Goal: Transaction & Acquisition: Purchase product/service

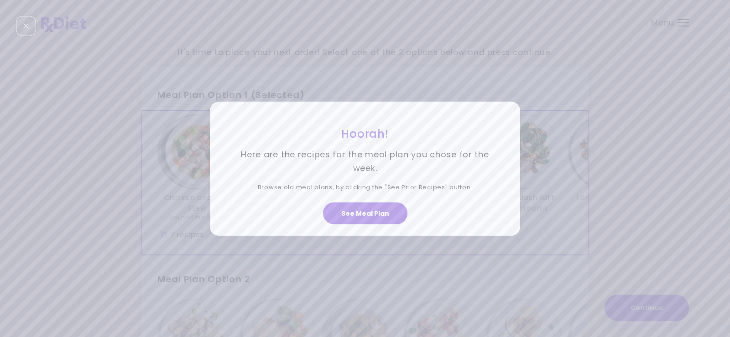
click at [362, 211] on button "See Meal Plan" at bounding box center [365, 214] width 84 height 22
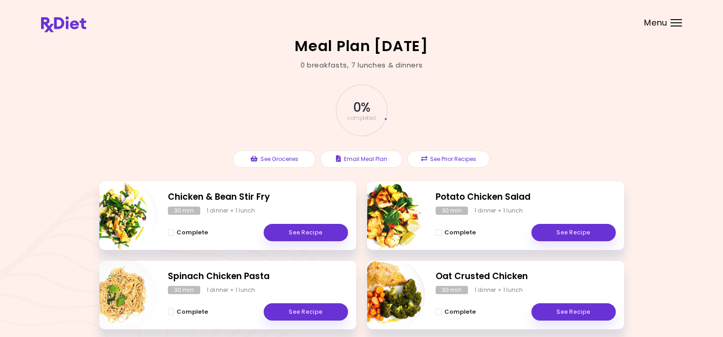
click at [677, 22] on div "Menu" at bounding box center [676, 22] width 11 height 7
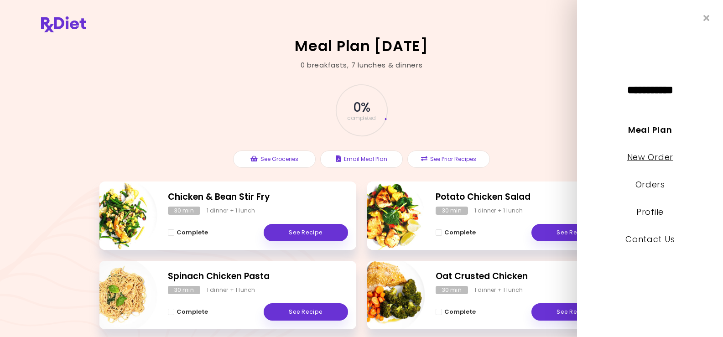
click at [642, 158] on link "New Order" at bounding box center [650, 156] width 46 height 11
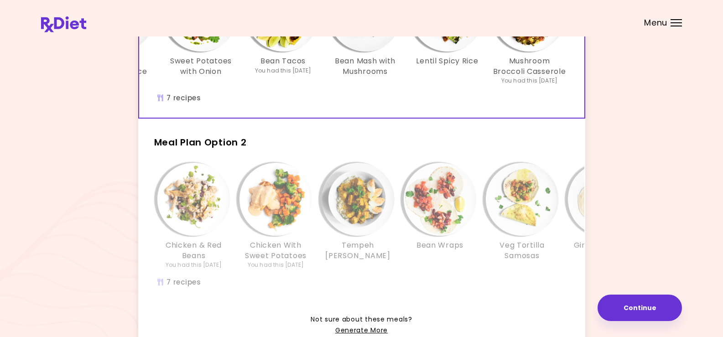
scroll to position [226, 0]
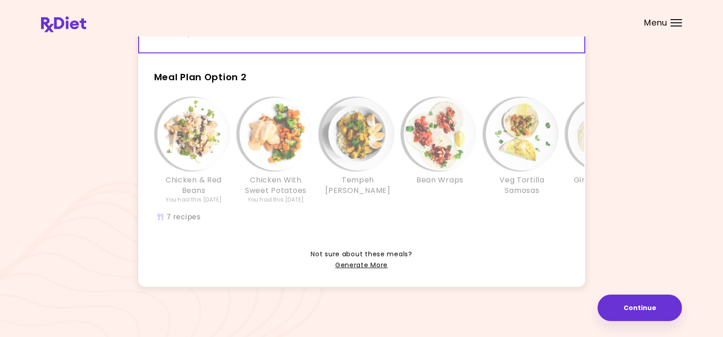
click at [543, 198] on div "Chicken & Red Beans You had this 19 days ago Chicken With Sweet Potatoes You ha…" at bounding box center [440, 155] width 575 height 115
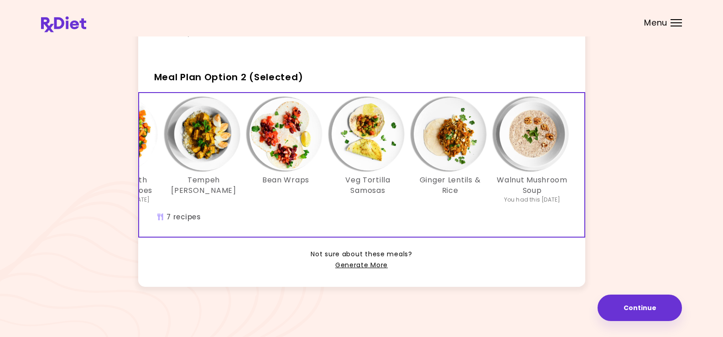
scroll to position [0, 157]
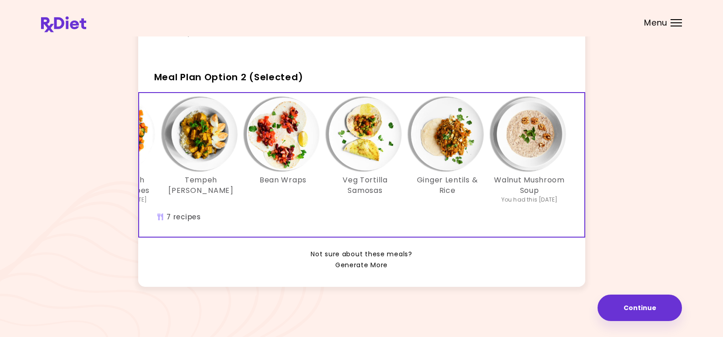
click at [371, 265] on link "Generate More" at bounding box center [361, 265] width 52 height 11
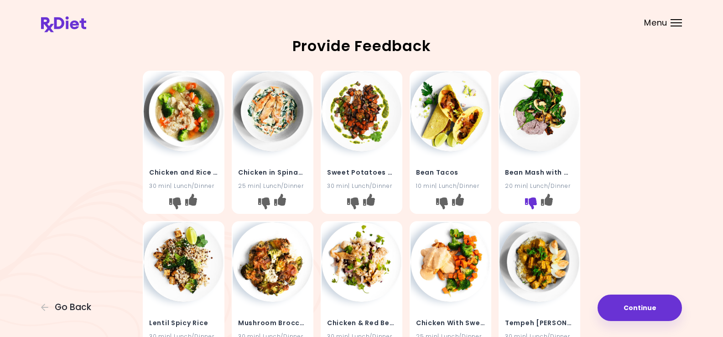
click at [531, 197] on button "I don't like this recipe" at bounding box center [531, 203] width 15 height 15
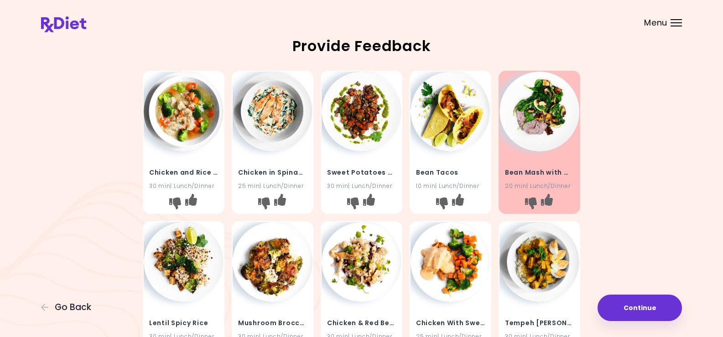
scroll to position [46, 0]
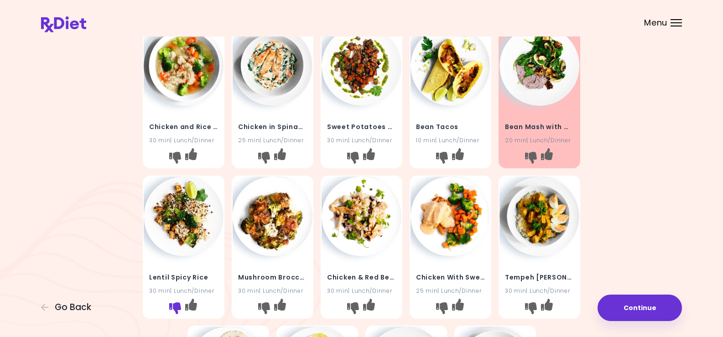
click at [172, 302] on icon "I don't like this recipe" at bounding box center [175, 308] width 12 height 12
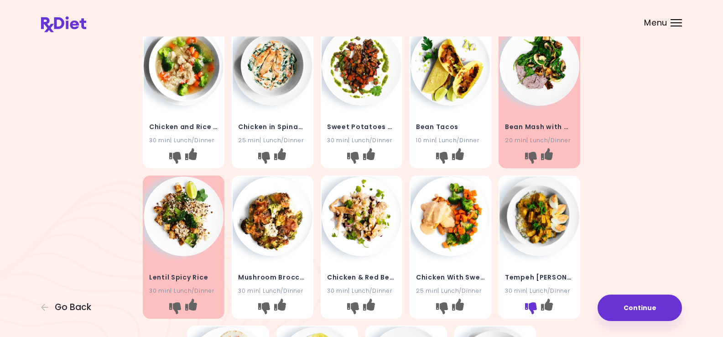
click at [527, 303] on icon "I don't like this recipe" at bounding box center [531, 308] width 12 height 12
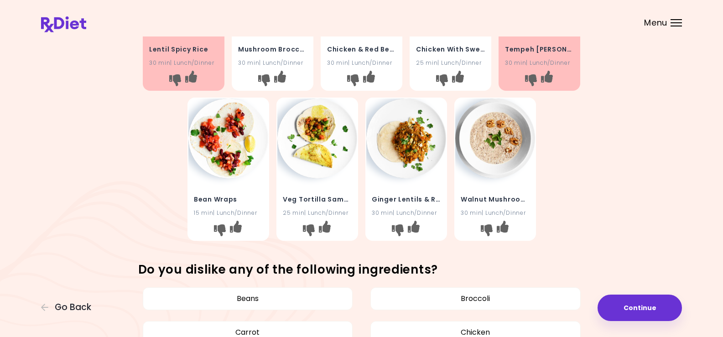
scroll to position [319, 0]
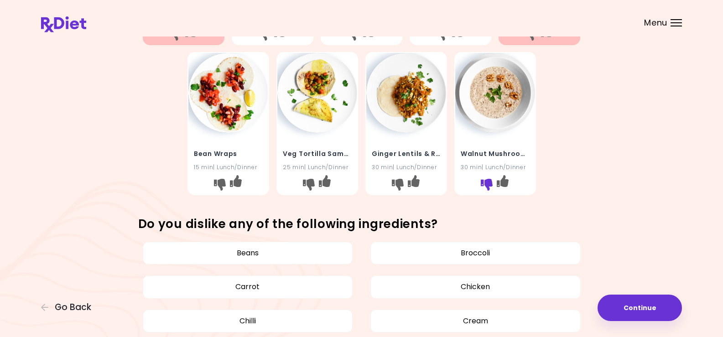
click at [487, 180] on icon "I don't like this recipe" at bounding box center [486, 185] width 12 height 12
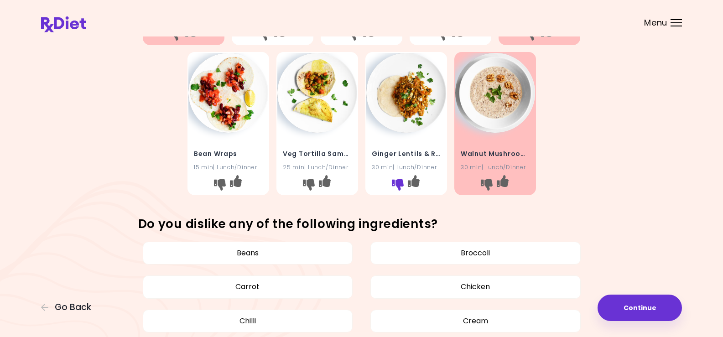
click at [399, 180] on icon "I don't like this recipe" at bounding box center [398, 185] width 12 height 12
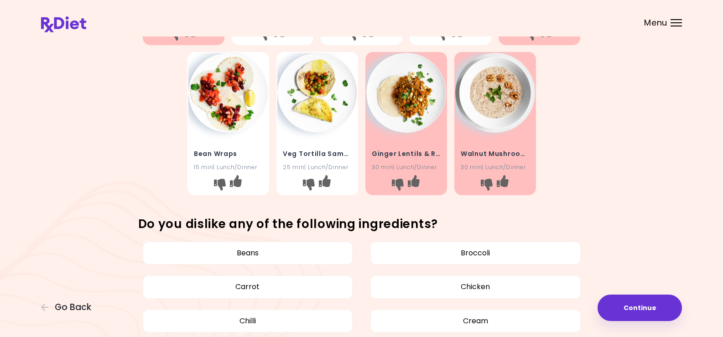
click at [319, 101] on img at bounding box center [317, 93] width 80 height 80
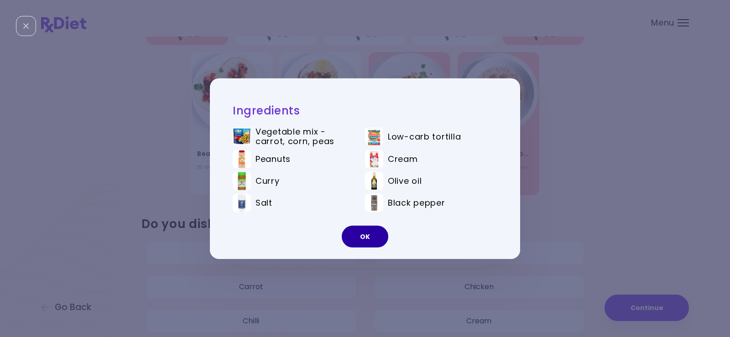
click at [366, 234] on button "OK" at bounding box center [365, 237] width 47 height 22
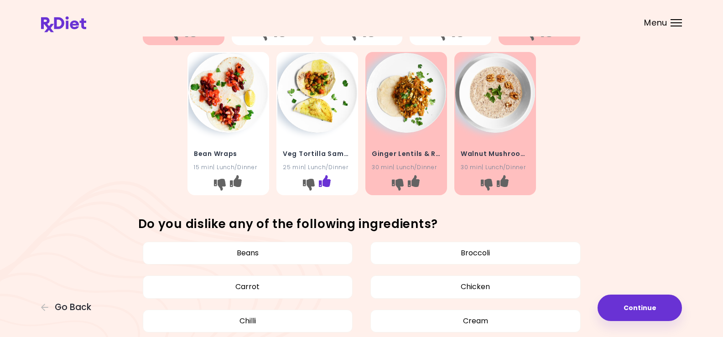
click at [327, 178] on icon "I like this recipe" at bounding box center [325, 181] width 12 height 12
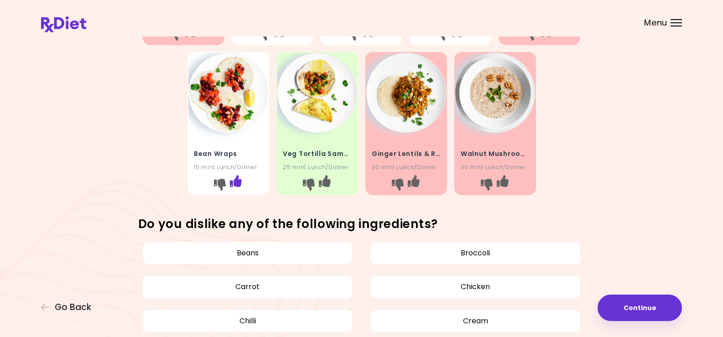
click at [235, 177] on icon "I like this recipe" at bounding box center [236, 181] width 12 height 12
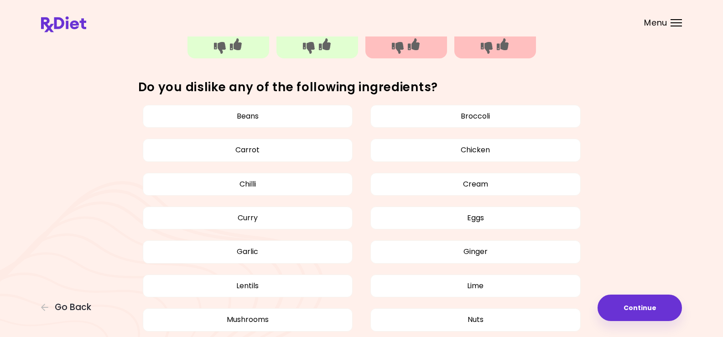
scroll to position [548, 0]
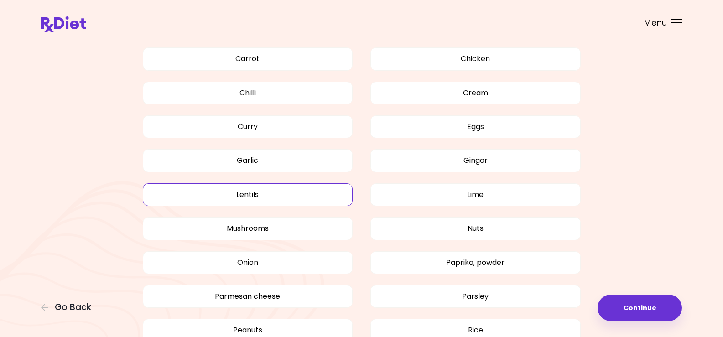
click at [256, 194] on button "Lentils" at bounding box center [248, 194] width 210 height 23
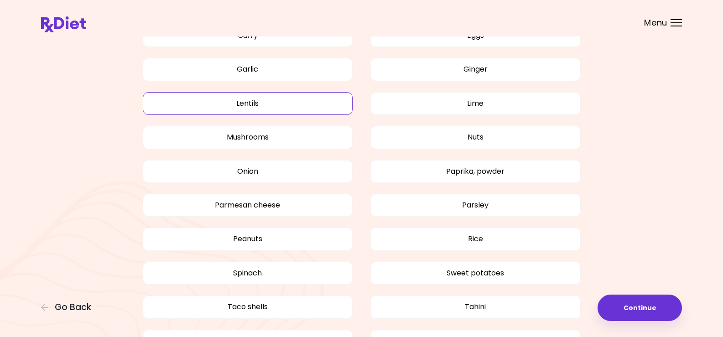
scroll to position [730, 0]
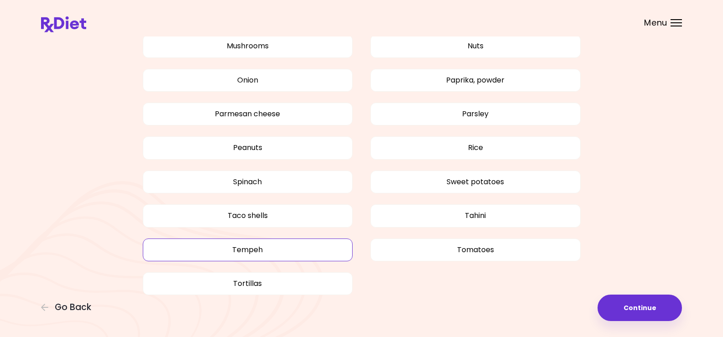
click at [246, 250] on button "Tempeh" at bounding box center [248, 250] width 210 height 23
click at [478, 219] on button "Tahini" at bounding box center [476, 215] width 210 height 23
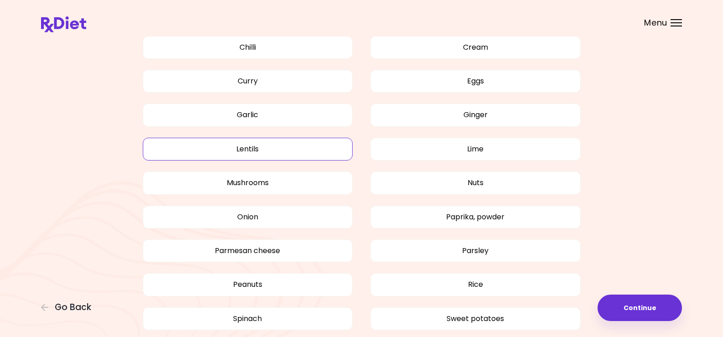
scroll to position [548, 0]
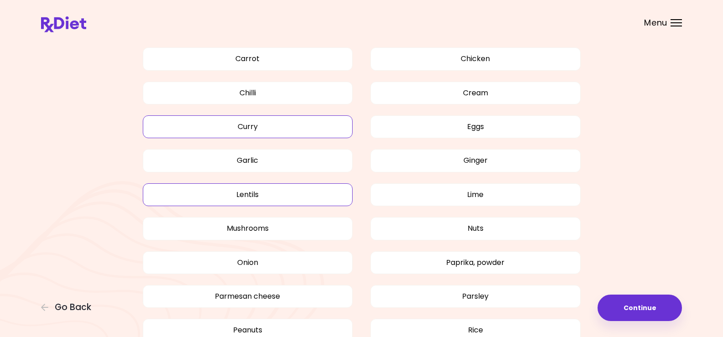
click at [251, 125] on button "Curry" at bounding box center [248, 126] width 210 height 23
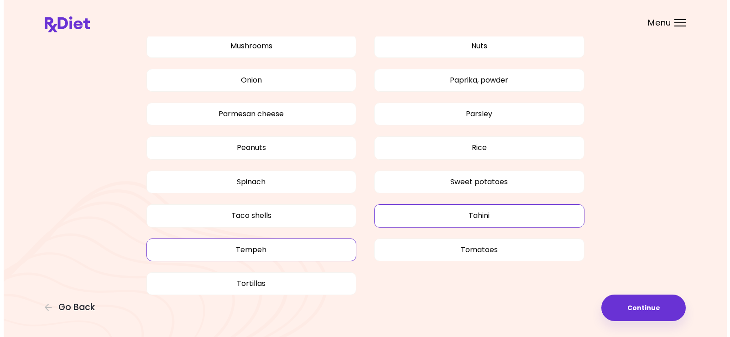
scroll to position [744, 0]
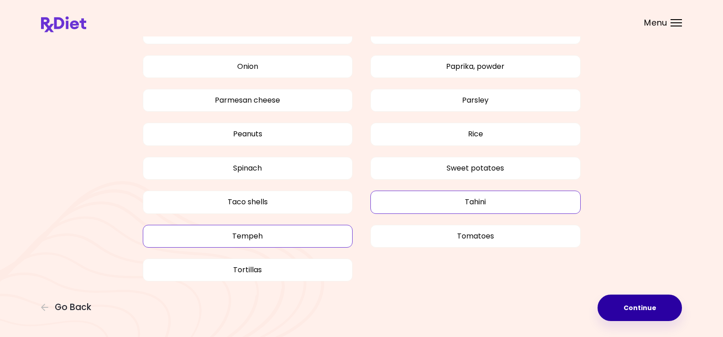
click at [648, 310] on button "Continue" at bounding box center [640, 308] width 84 height 26
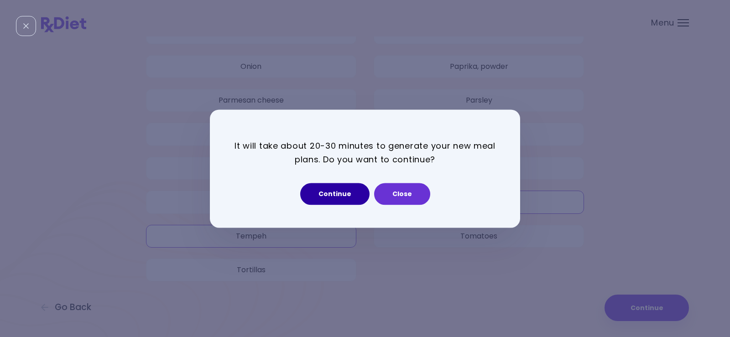
drag, startPoint x: 341, startPoint y: 187, endPoint x: 343, endPoint y: 193, distance: 6.4
click at [341, 187] on button "Continue" at bounding box center [334, 194] width 69 height 22
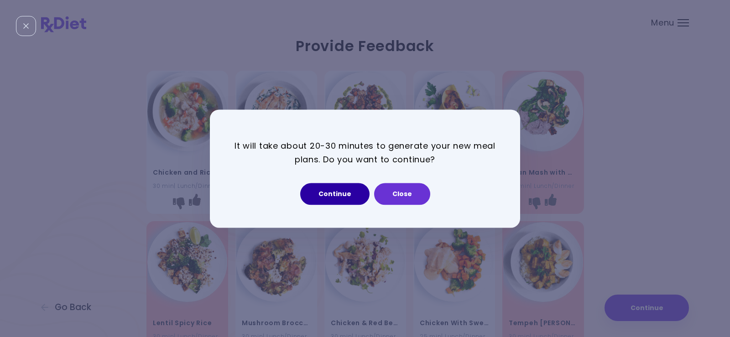
select select "*"
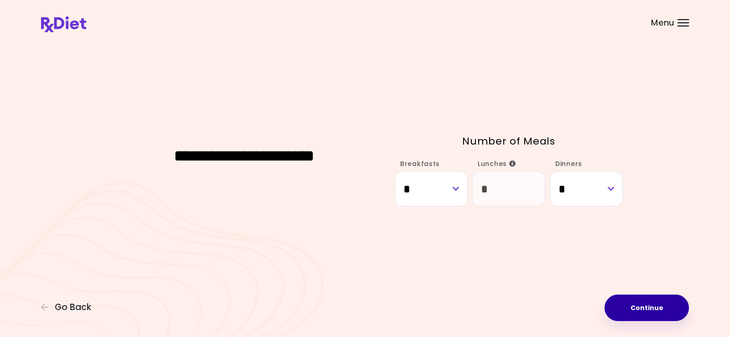
click at [655, 308] on button "Continue" at bounding box center [647, 308] width 84 height 26
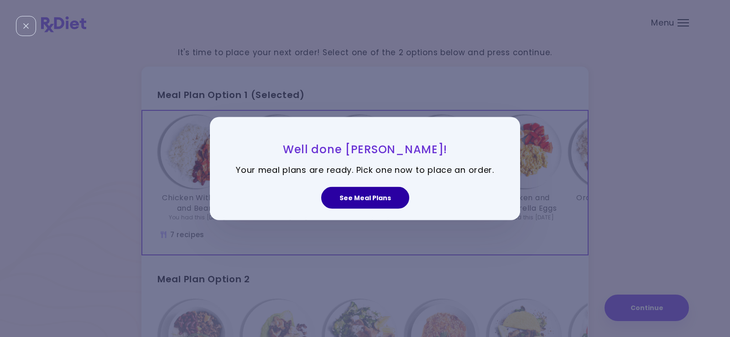
click at [382, 194] on button "See Meal Plans" at bounding box center [365, 198] width 88 height 22
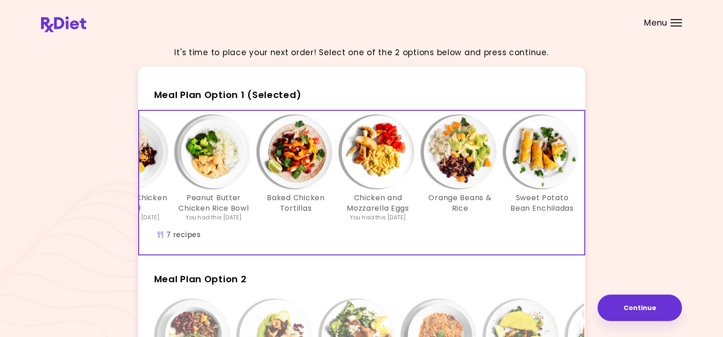
scroll to position [0, 154]
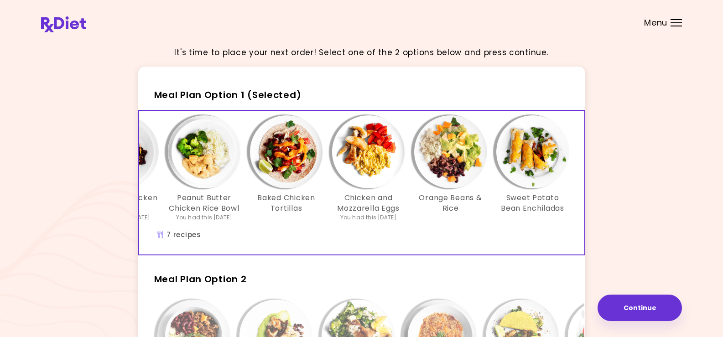
click at [447, 153] on img "Info - Orange Beans & Rice - Meal Plan Option 1 (Selected)" at bounding box center [450, 151] width 73 height 73
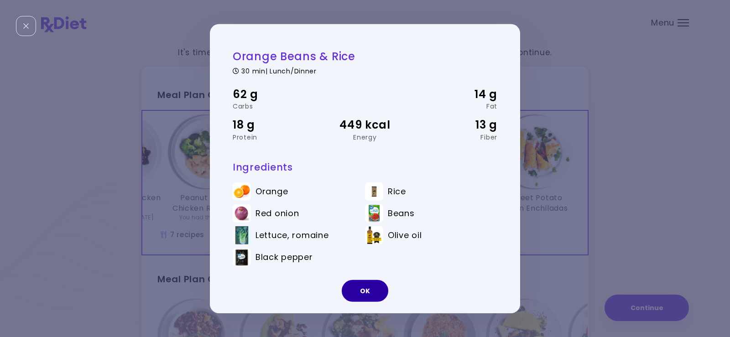
click at [369, 288] on button "OK" at bounding box center [365, 291] width 47 height 22
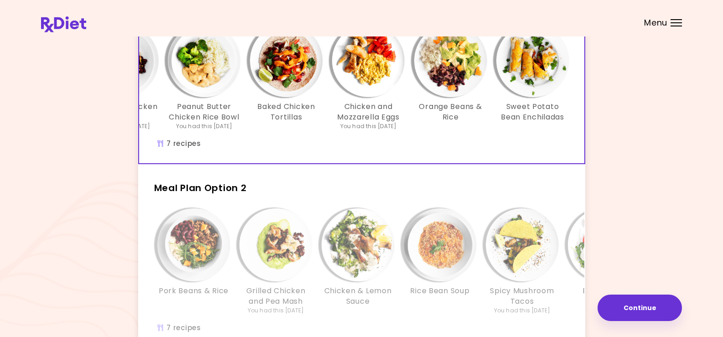
scroll to position [137, 0]
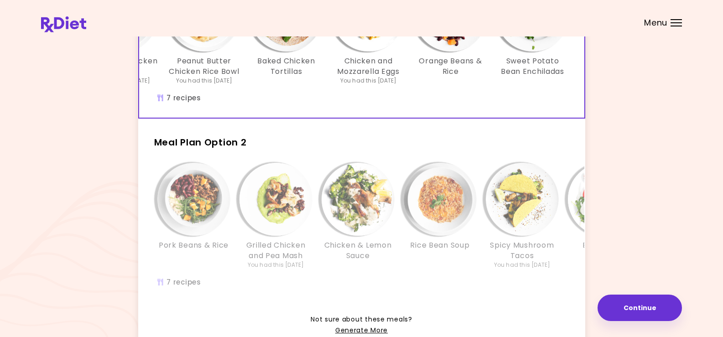
click at [395, 278] on div "Pork Beans & Rice Grilled Chicken and Pea Mash You had this 26 days ago Chicken…" at bounding box center [440, 220] width 575 height 115
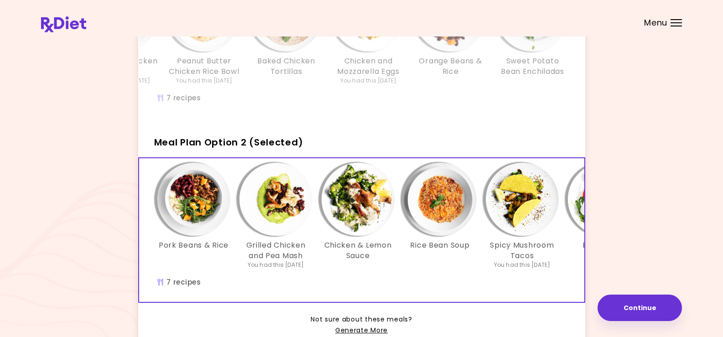
click at [181, 207] on img "Info - Pork Beans & Rice - Meal Plan Option 2 (Selected)" at bounding box center [193, 199] width 73 height 73
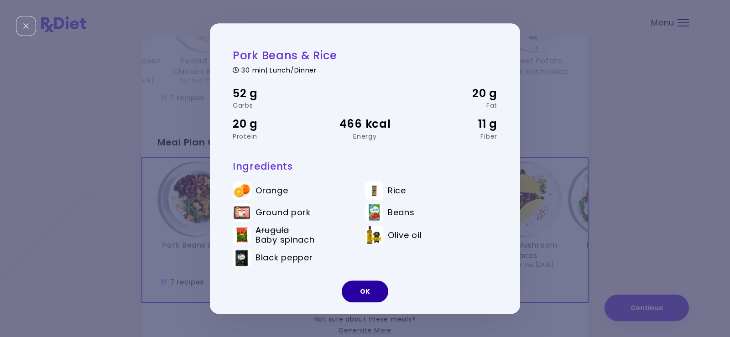
click at [359, 293] on button "OK" at bounding box center [365, 292] width 47 height 22
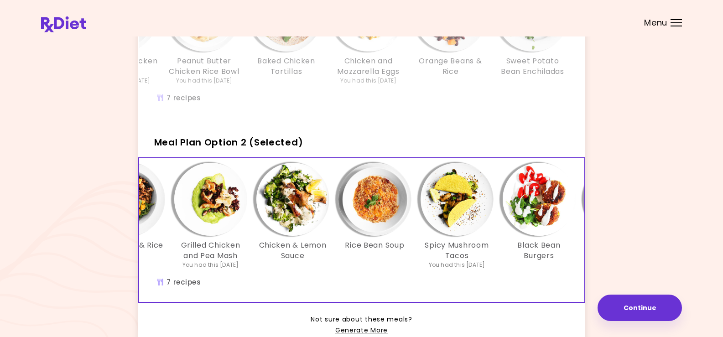
scroll to position [0, 0]
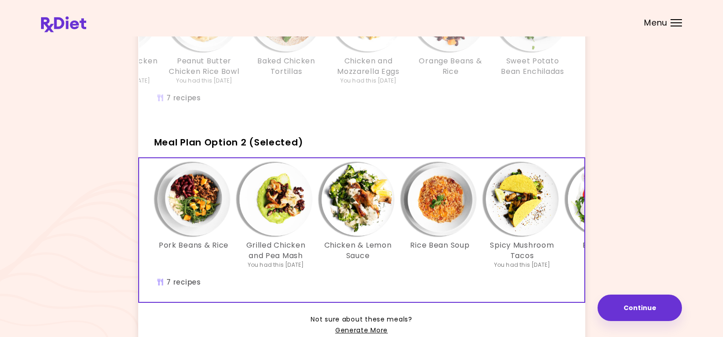
click at [294, 278] on div "Pork Beans & Rice Grilled Chicken and Pea Mash You had this 26 days ago Chicken…" at bounding box center [440, 220] width 575 height 115
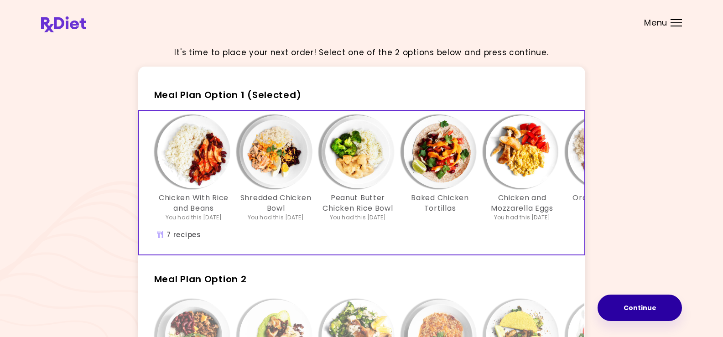
click at [639, 304] on button "Continue" at bounding box center [640, 308] width 84 height 26
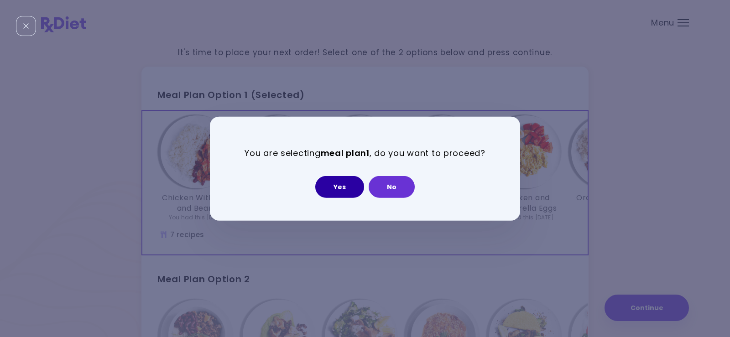
click at [339, 184] on button "Yes" at bounding box center [339, 187] width 49 height 22
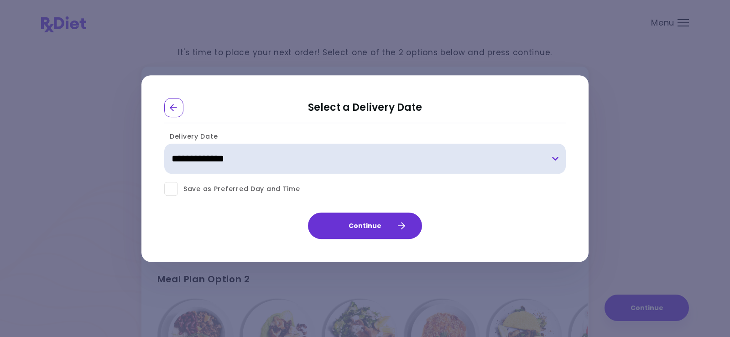
click at [555, 153] on select "**********" at bounding box center [365, 159] width 402 height 30
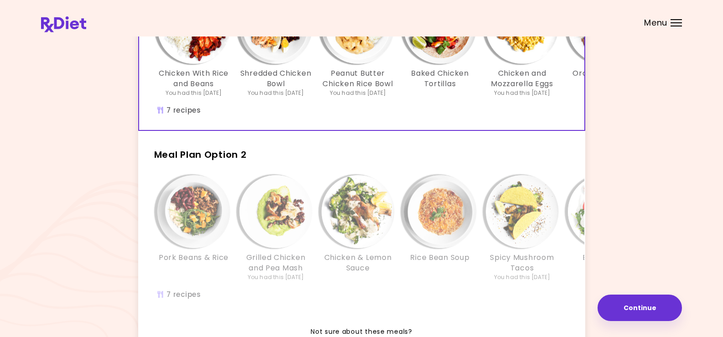
scroll to position [79, 0]
